Goal: Task Accomplishment & Management: Complete application form

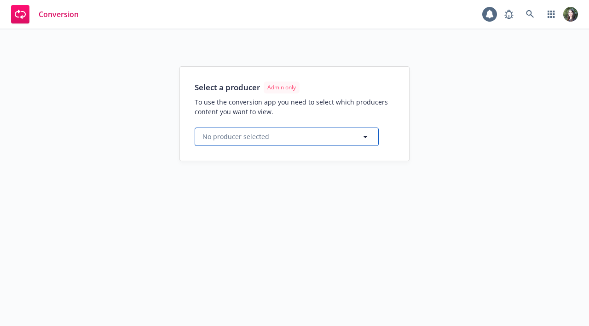
click at [374, 137] on button "No producer selected" at bounding box center [287, 137] width 184 height 18
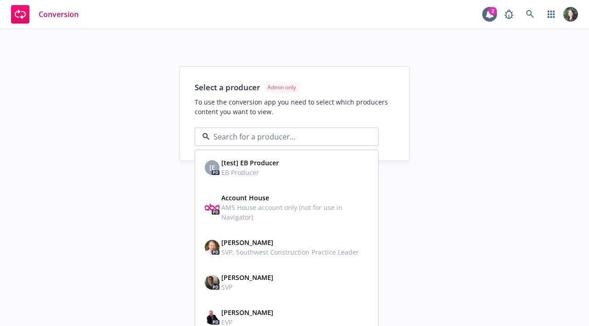
click at [431, 189] on div "Select a producer Admin only To use the conversion app you need to select which…" at bounding box center [294, 177] width 589 height 297
